Goal: Information Seeking & Learning: Learn about a topic

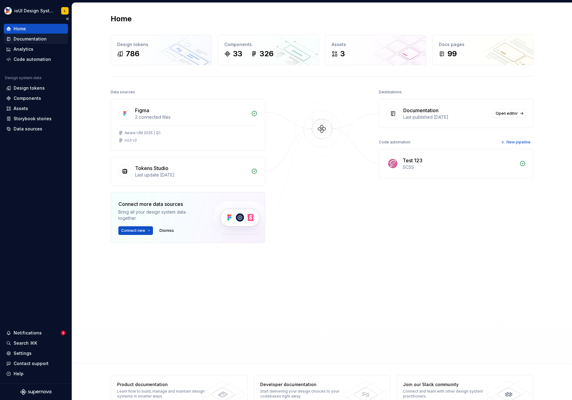
click at [32, 41] on div "Documentation" at bounding box center [30, 39] width 33 height 6
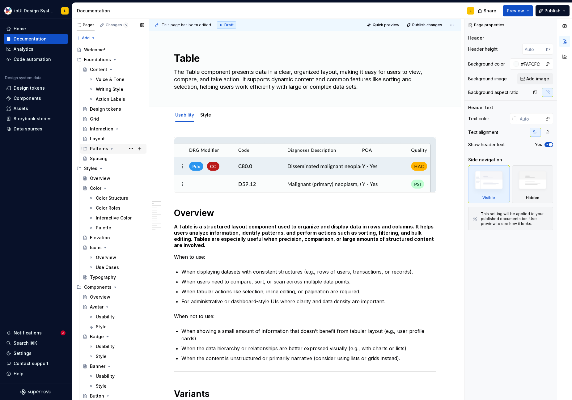
click at [106, 149] on div "Patterns" at bounding box center [99, 149] width 18 height 6
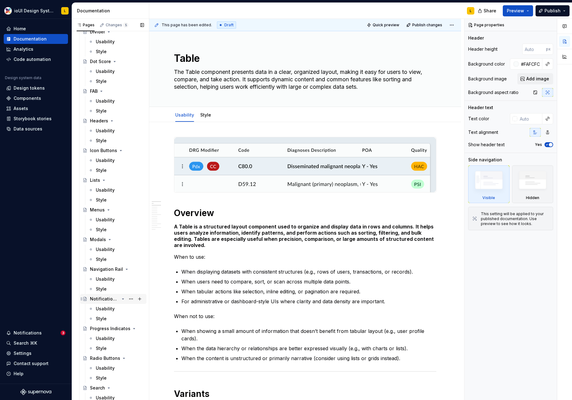
scroll to position [666, 0]
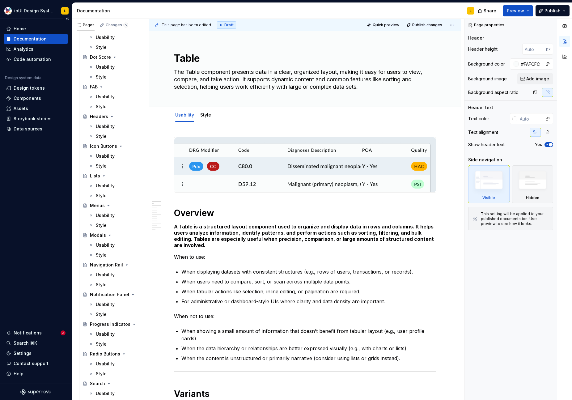
type textarea "*"
